Goal: Navigation & Orientation: Find specific page/section

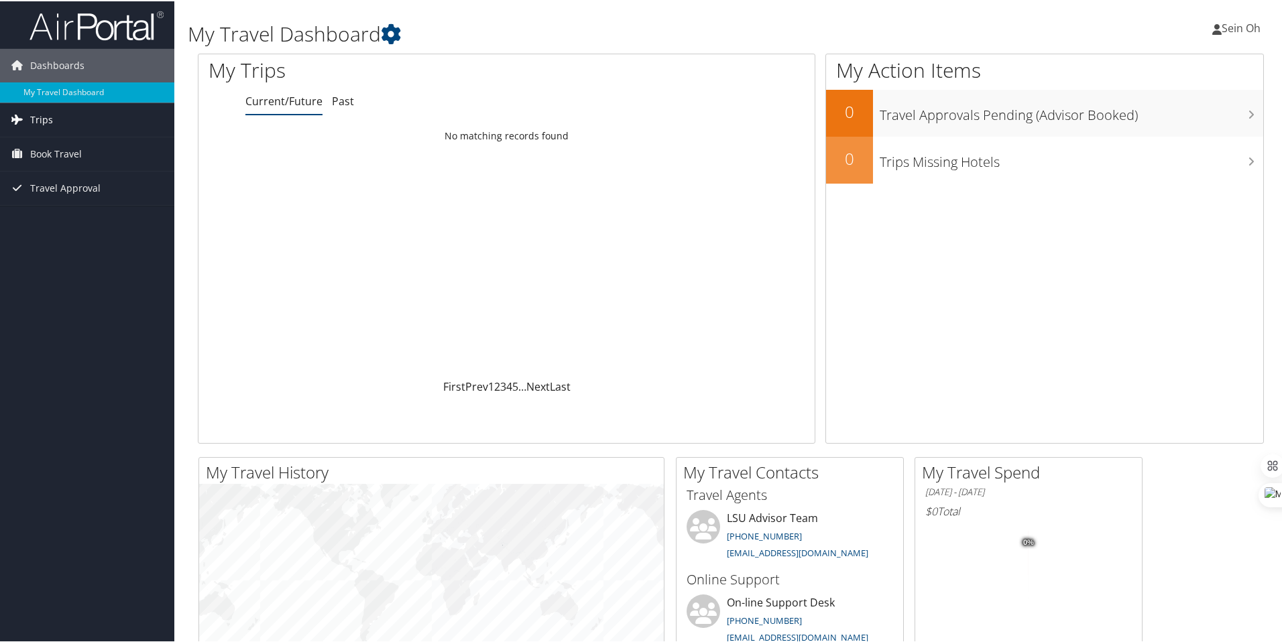
click at [89, 116] on link "Trips" at bounding box center [87, 119] width 174 height 34
click at [81, 152] on link "Current/Future Trips" at bounding box center [87, 145] width 174 height 20
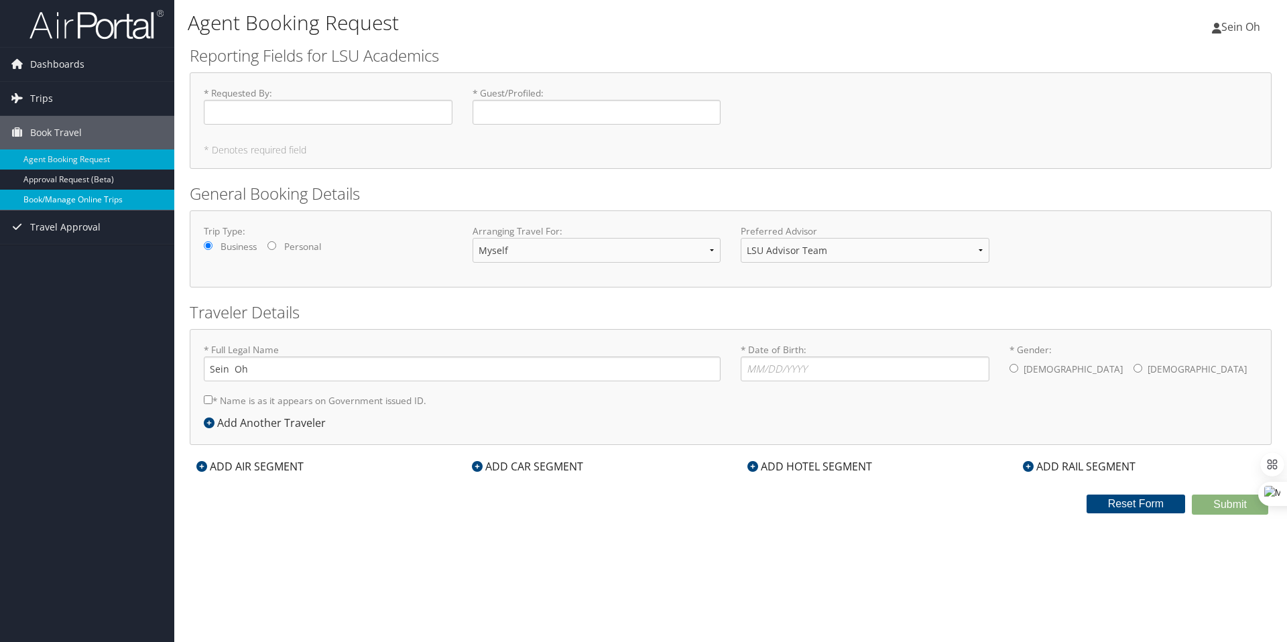
click at [107, 202] on link "Book/Manage Online Trips" at bounding box center [87, 200] width 174 height 20
